Goal: Navigation & Orientation: Find specific page/section

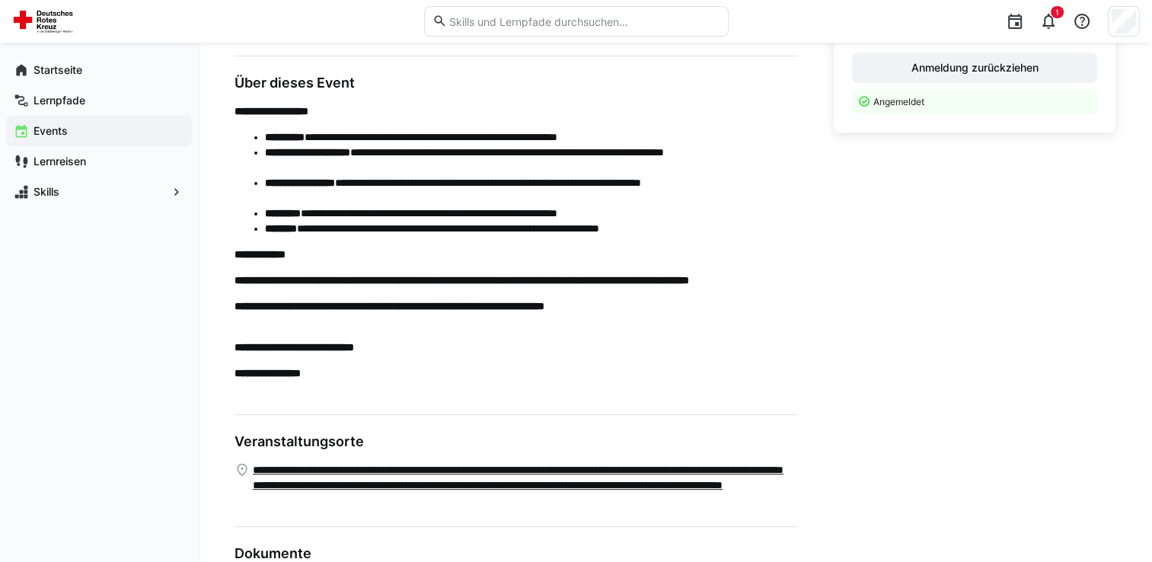
scroll to position [314, 0]
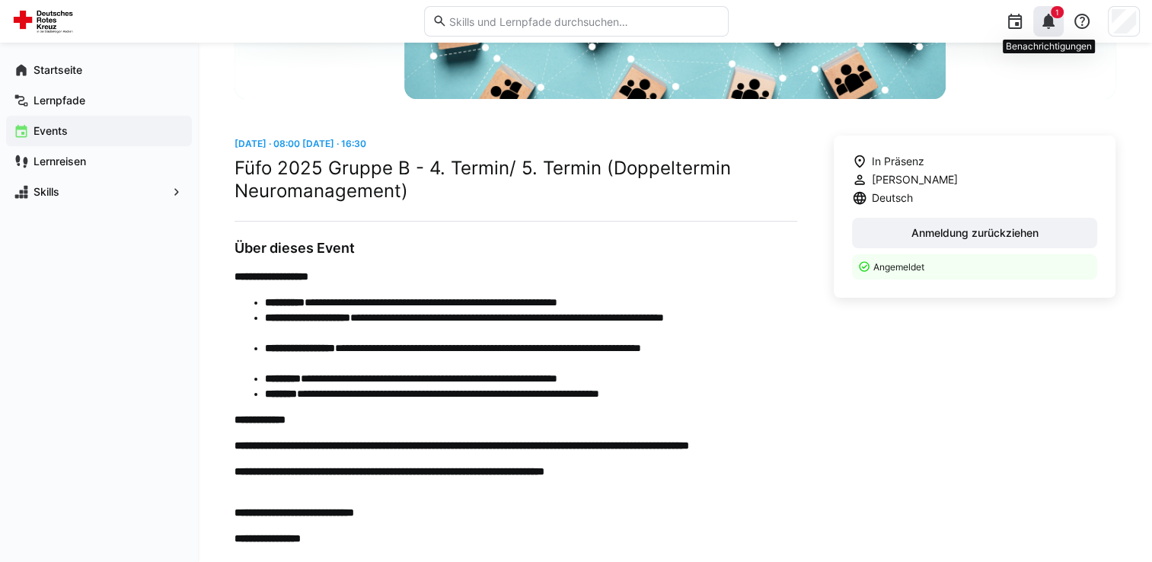
click at [1050, 24] on eds-icon at bounding box center [1048, 21] width 18 height 18
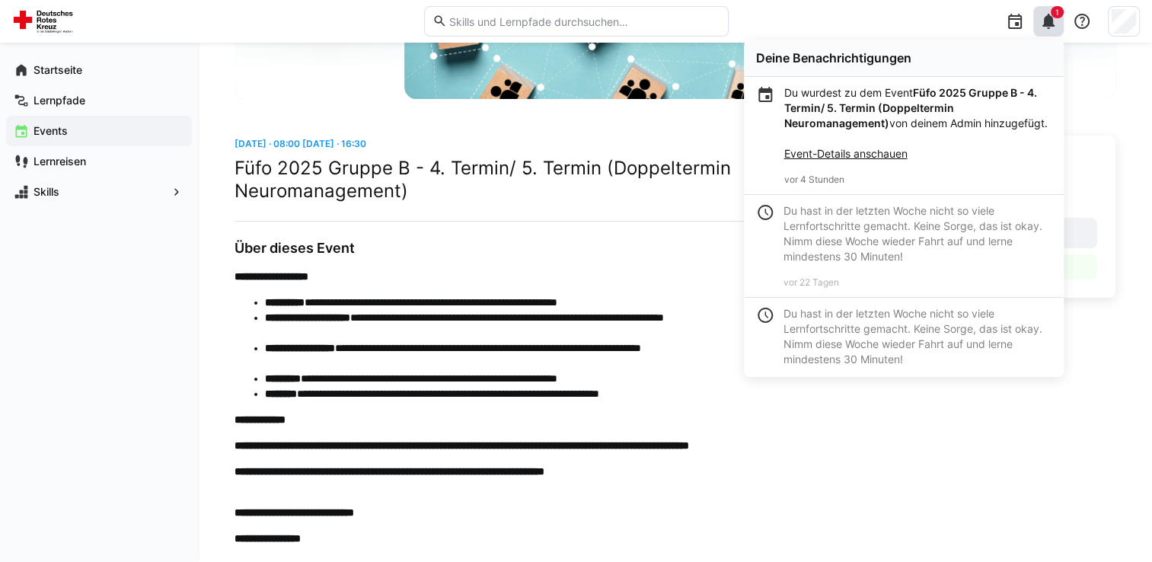
click at [901, 477] on div "In Präsenz [PERSON_NAME] Deutsch Anmeldung zurückziehen Angemeldet" at bounding box center [975, 445] width 282 height 619
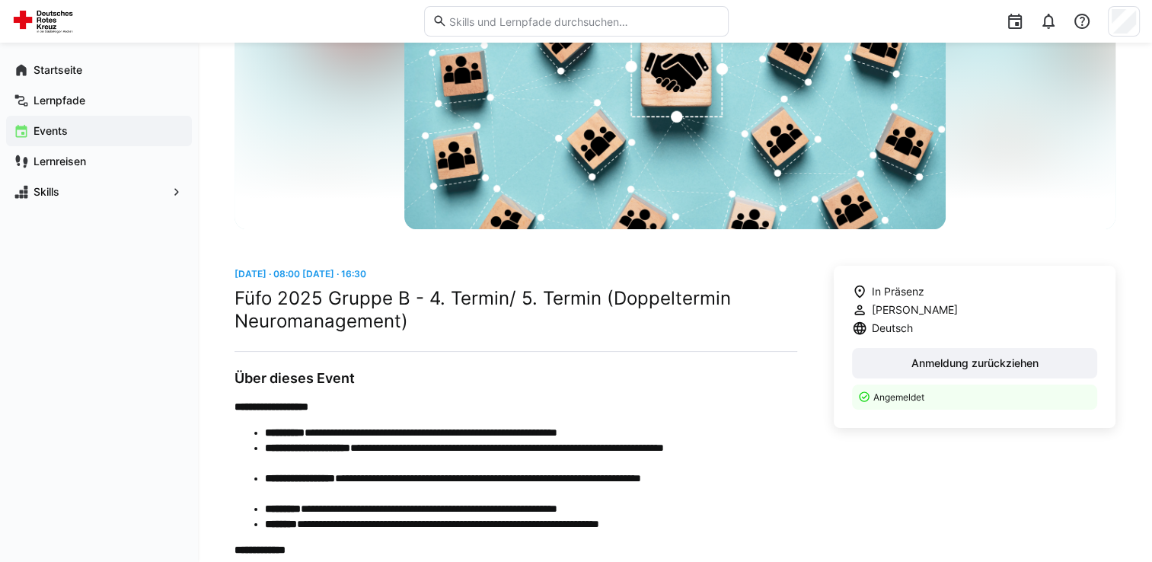
scroll to position [9, 0]
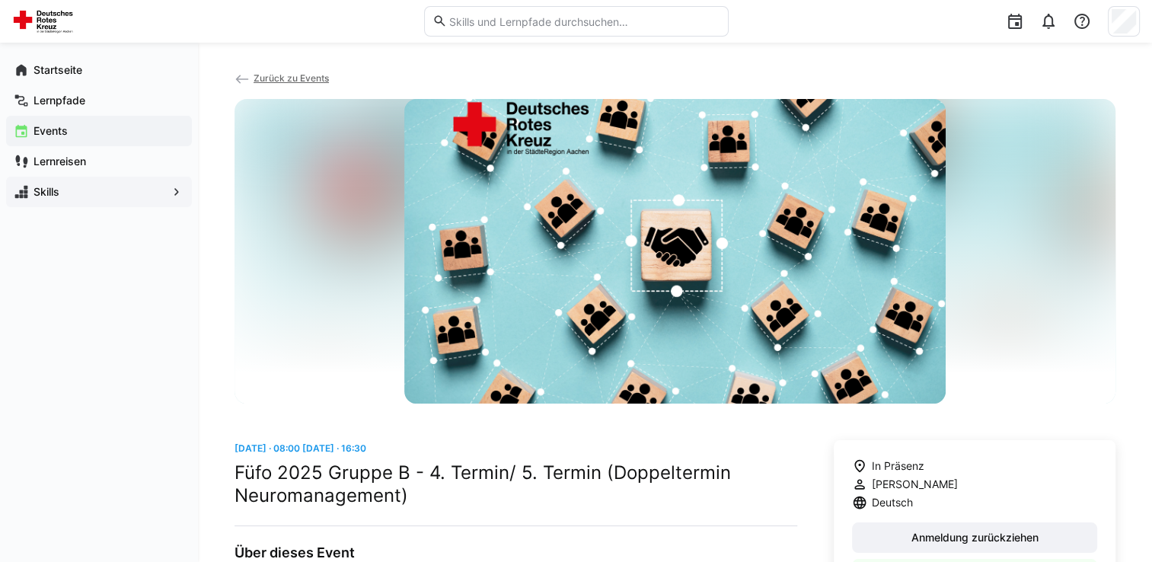
click at [90, 184] on span "Skills" at bounding box center [99, 191] width 136 height 15
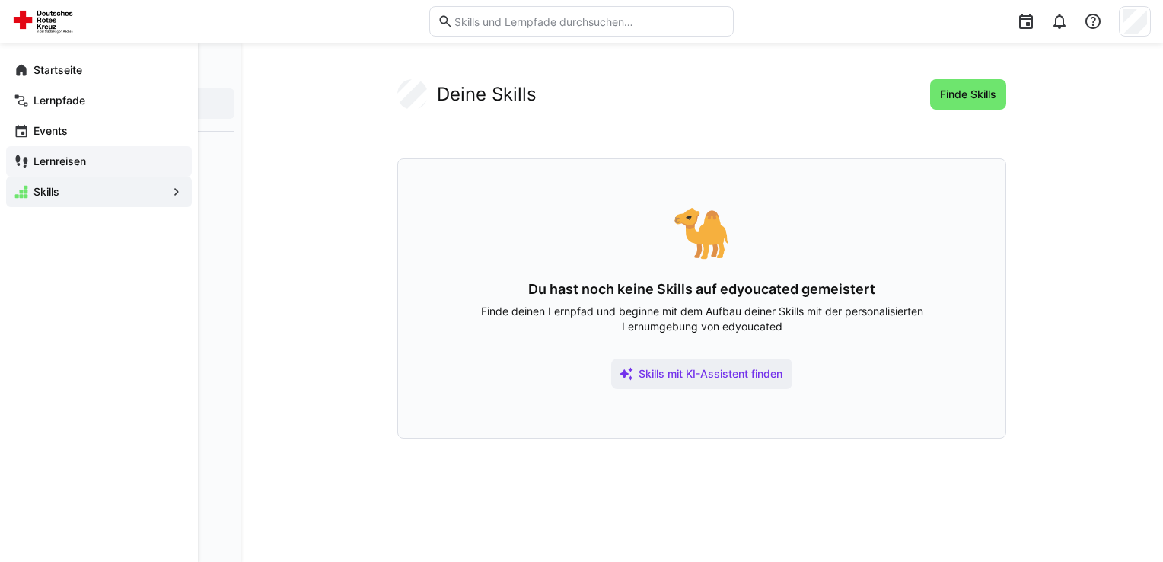
click at [89, 167] on span "Lernreisen" at bounding box center [107, 161] width 153 height 15
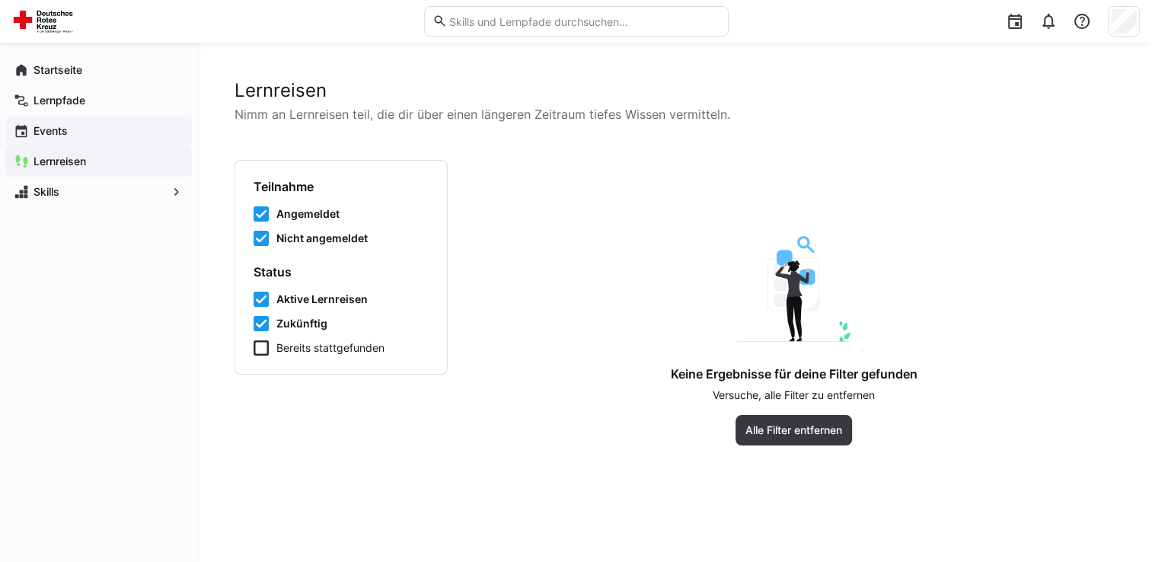
click at [91, 141] on div "Events" at bounding box center [99, 131] width 186 height 30
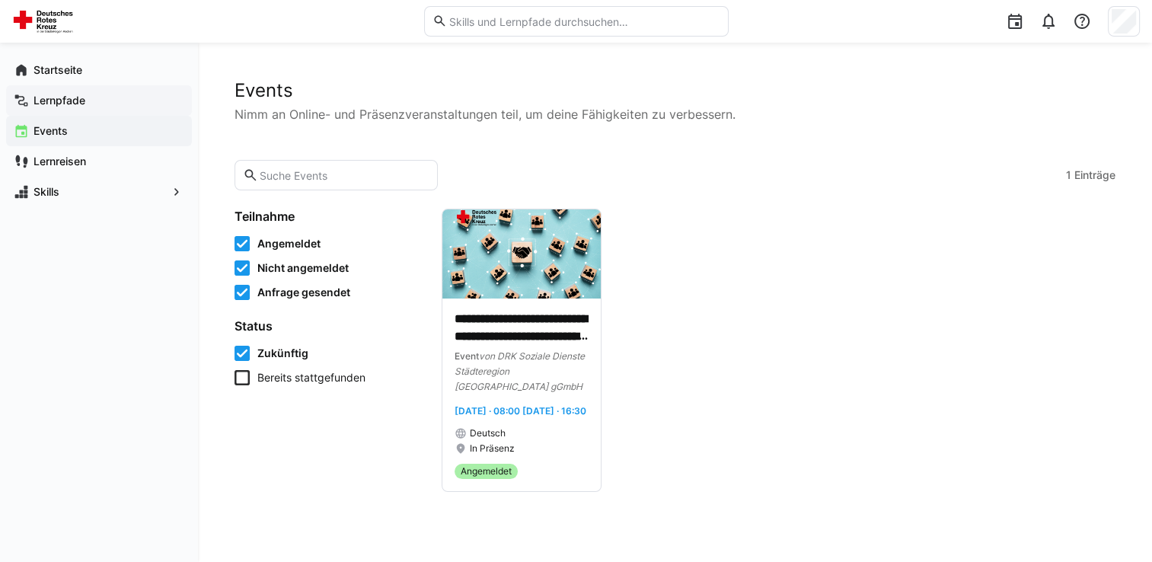
click at [93, 111] on div "Lernpfade" at bounding box center [99, 100] width 186 height 30
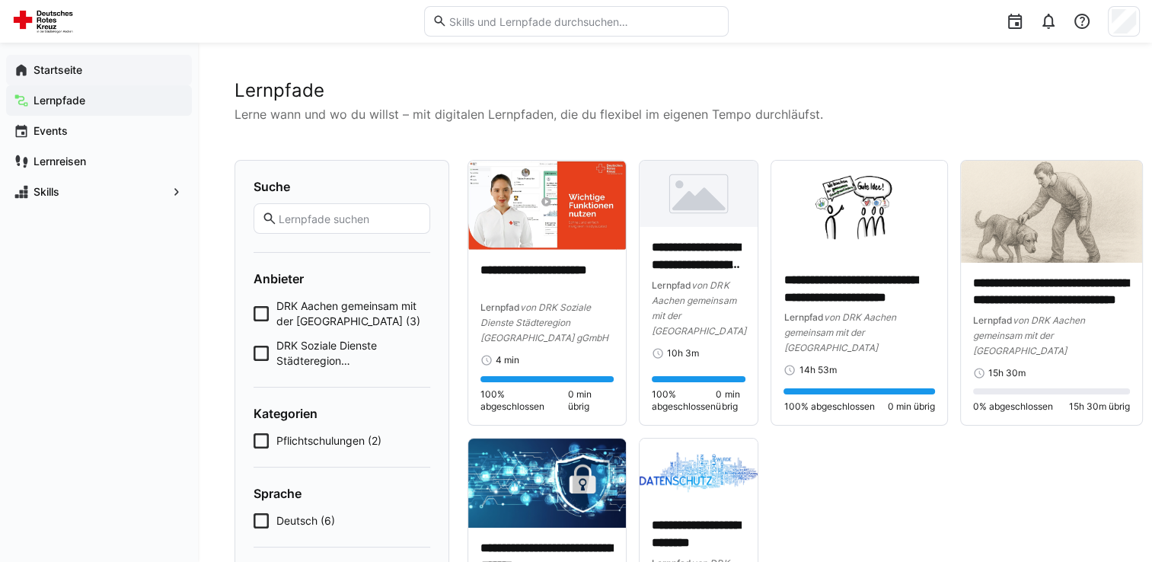
click at [93, 77] on span "Startseite" at bounding box center [107, 69] width 153 height 15
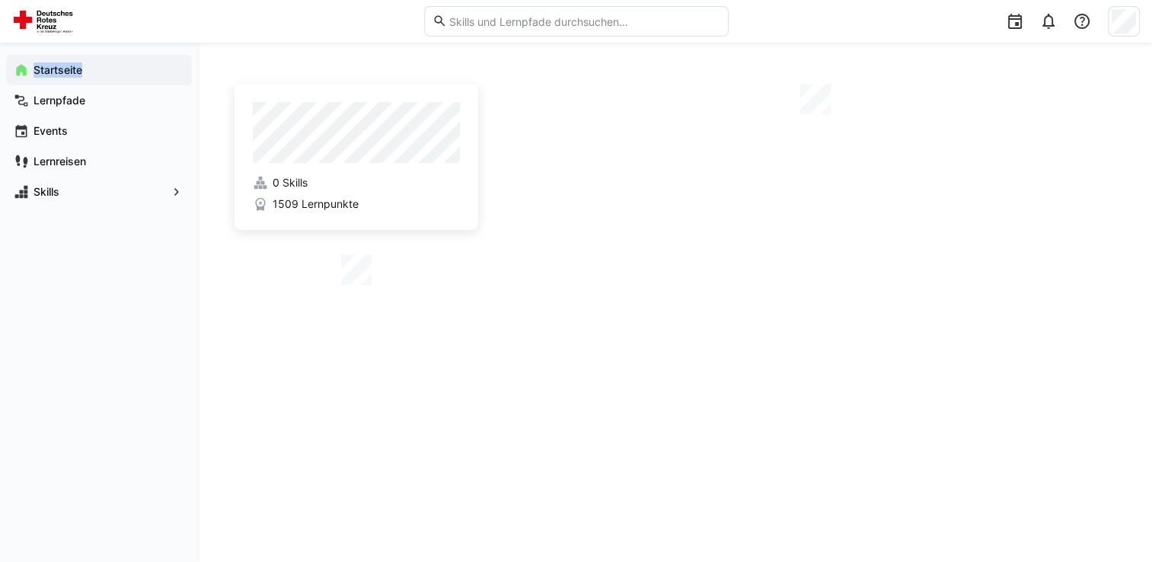
click at [93, 77] on span "Startseite" at bounding box center [107, 69] width 153 height 15
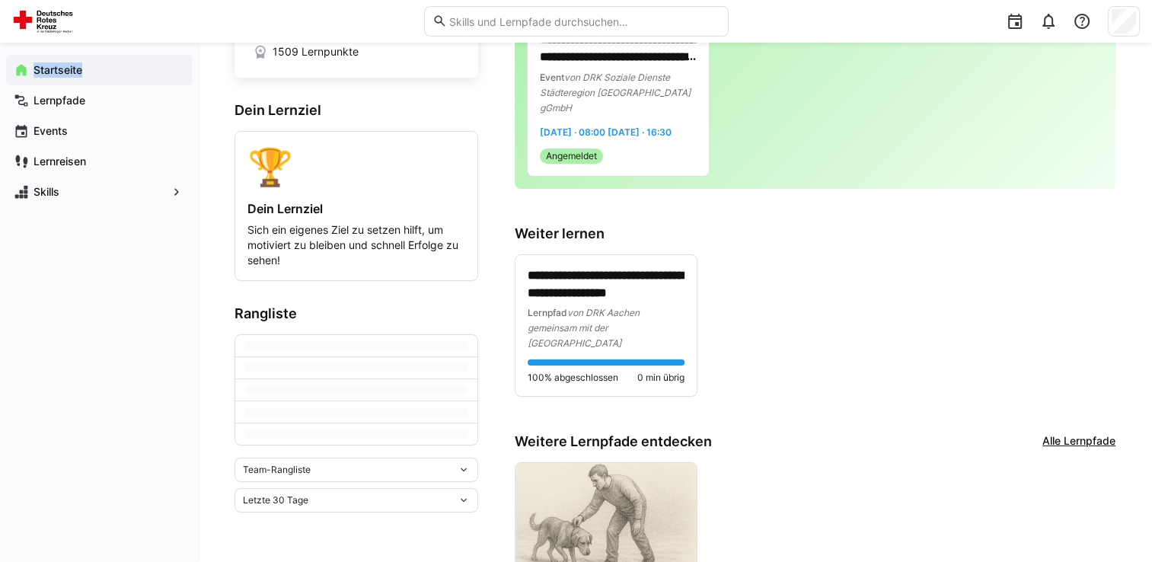
scroll to position [354, 0]
